Goal: Book appointment/travel/reservation

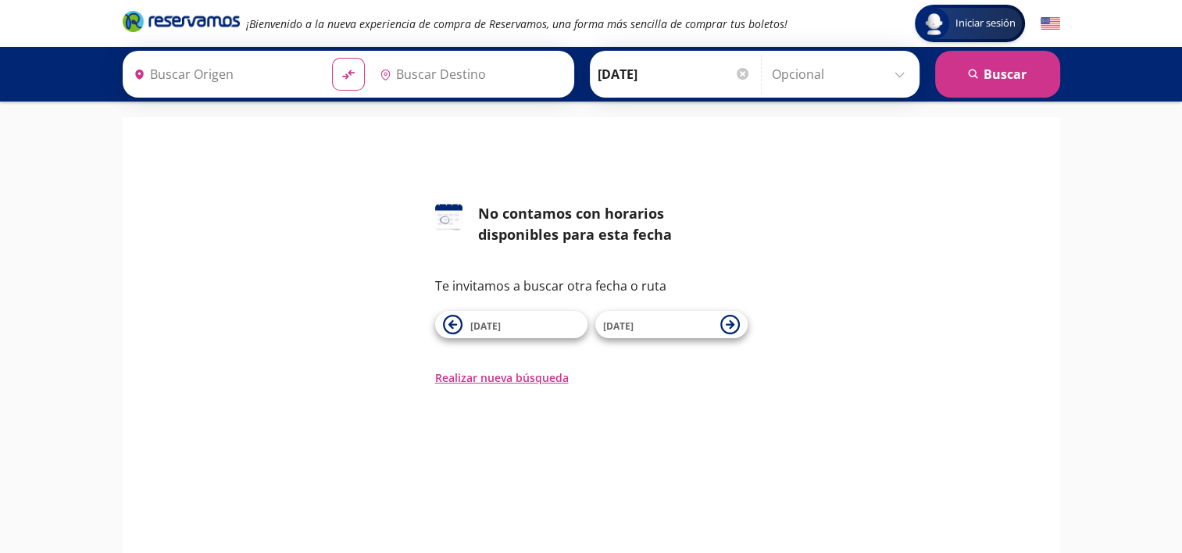
type input "[GEOGRAPHIC_DATA], [GEOGRAPHIC_DATA]"
type input "Monclova, [GEOGRAPHIC_DATA]"
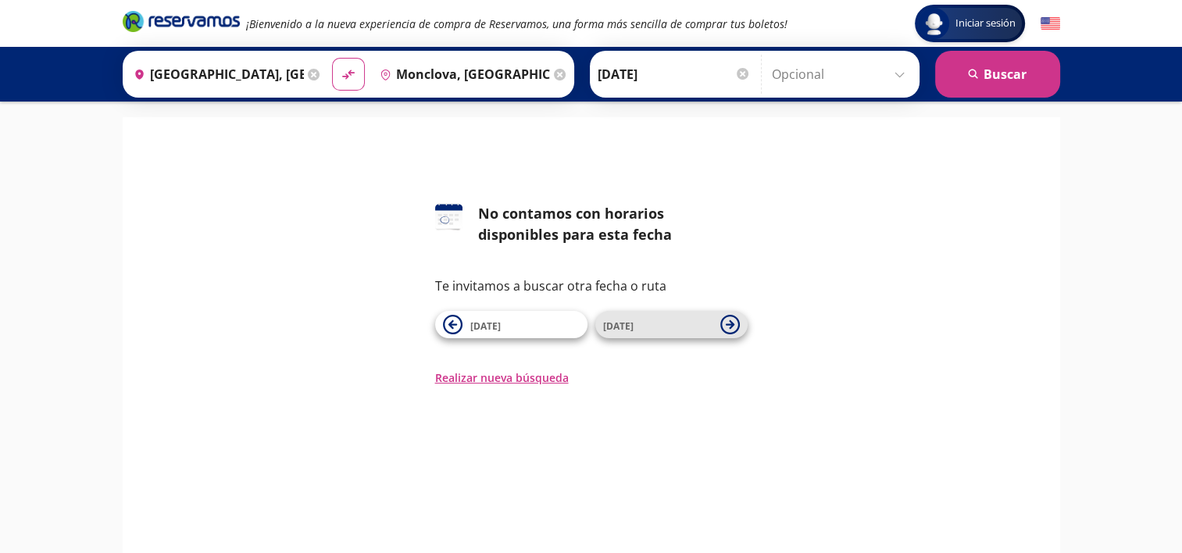
click at [726, 322] on icon at bounding box center [730, 325] width 20 height 20
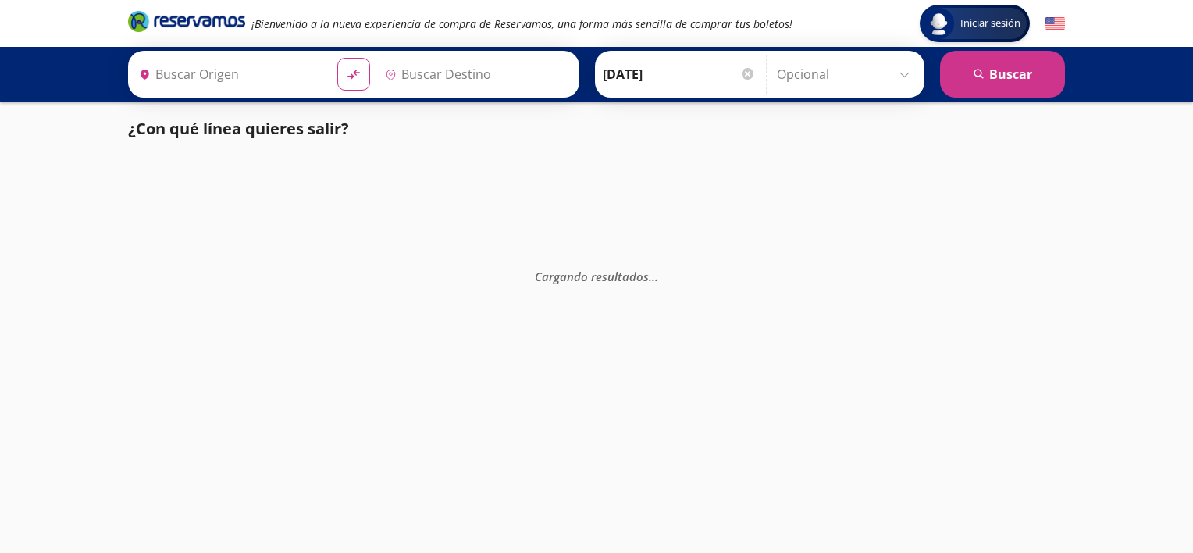
type input "[GEOGRAPHIC_DATA], [GEOGRAPHIC_DATA]"
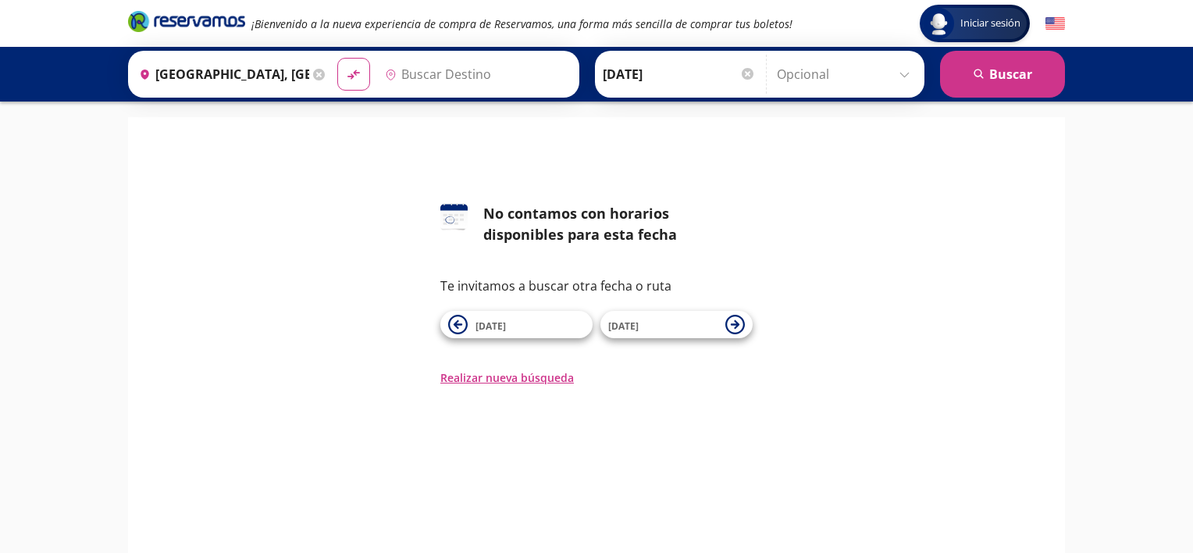
type input "Monclova, [GEOGRAPHIC_DATA]"
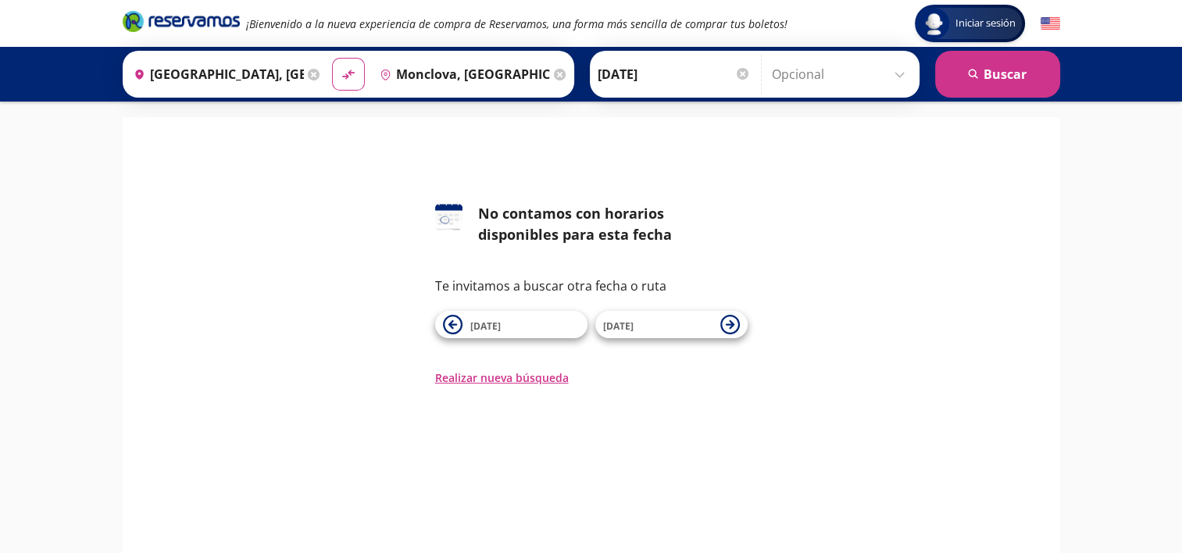
click at [726, 322] on icon at bounding box center [730, 325] width 20 height 20
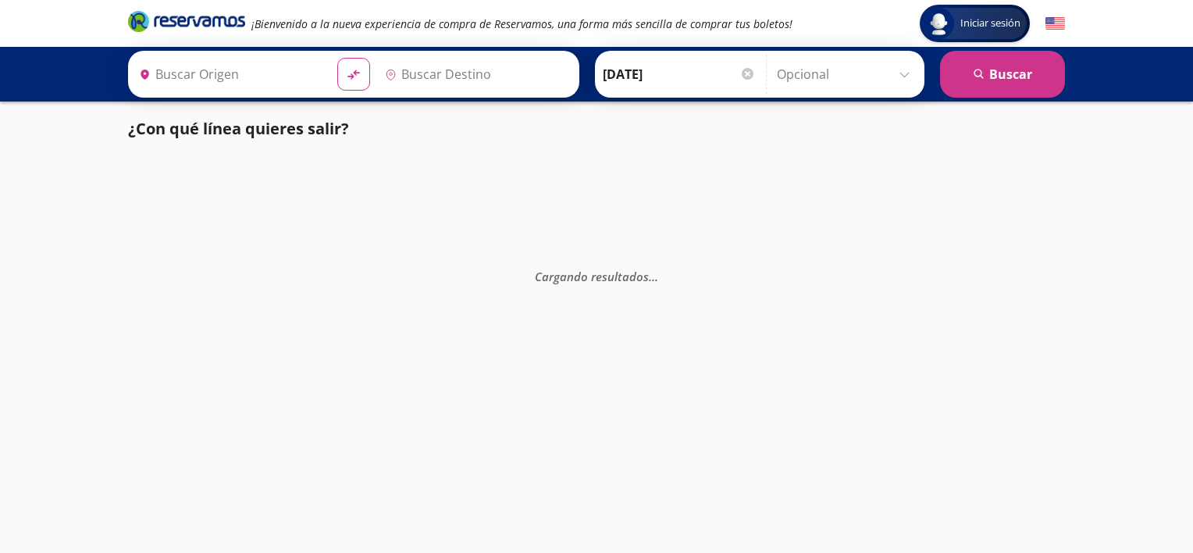
type input "[GEOGRAPHIC_DATA], [GEOGRAPHIC_DATA]"
type input "Monclova, [GEOGRAPHIC_DATA]"
